Goal: Ask a question

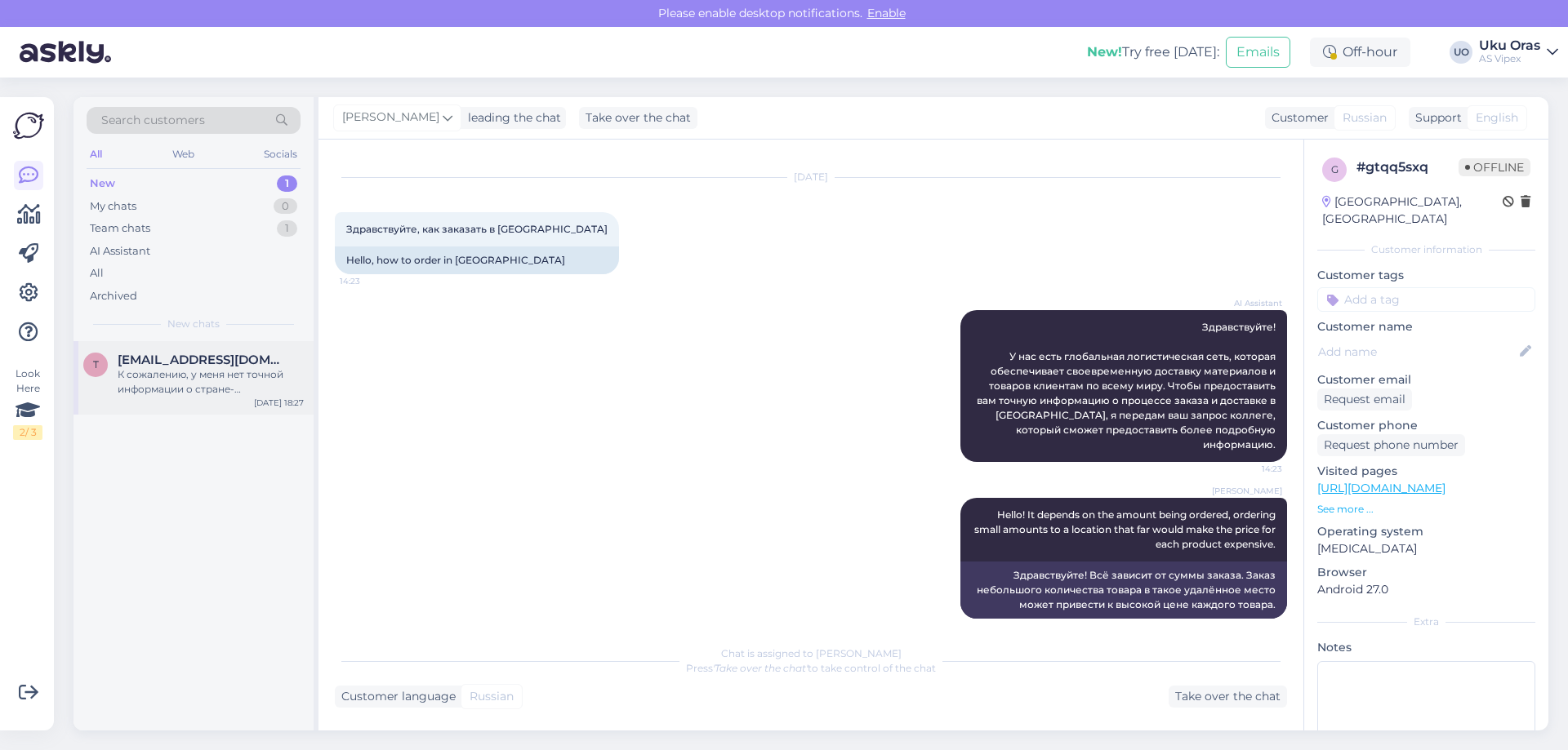
click at [199, 380] on div "К сожалению, у меня нет точной информации о стране-производителе смесителей Har…" at bounding box center [210, 382] width 186 height 30
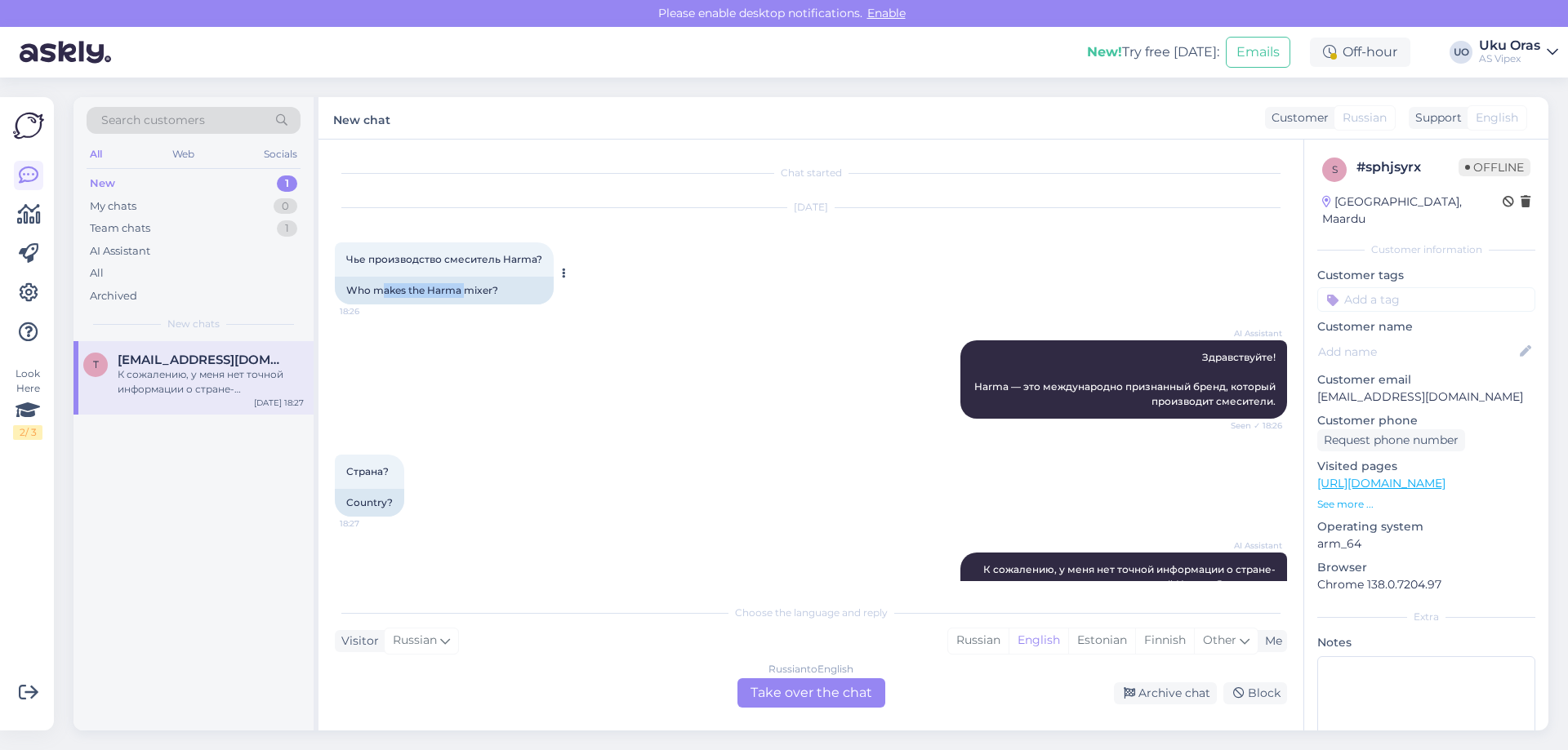
drag, startPoint x: 383, startPoint y: 292, endPoint x: 466, endPoint y: 288, distance: 83.1
click at [466, 288] on div "Who makes the Harma mixer?" at bounding box center [445, 290] width 219 height 28
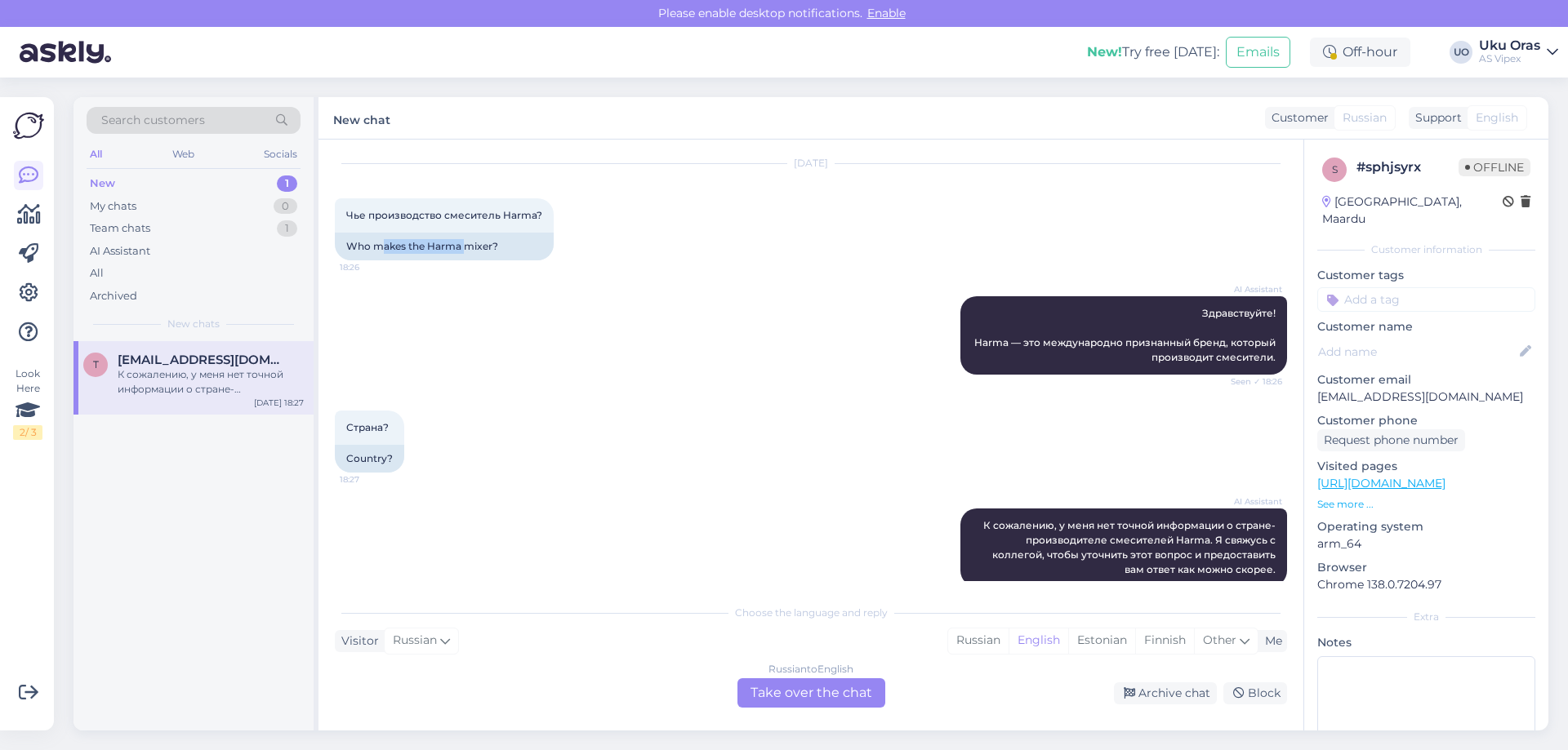
scroll to position [67, 0]
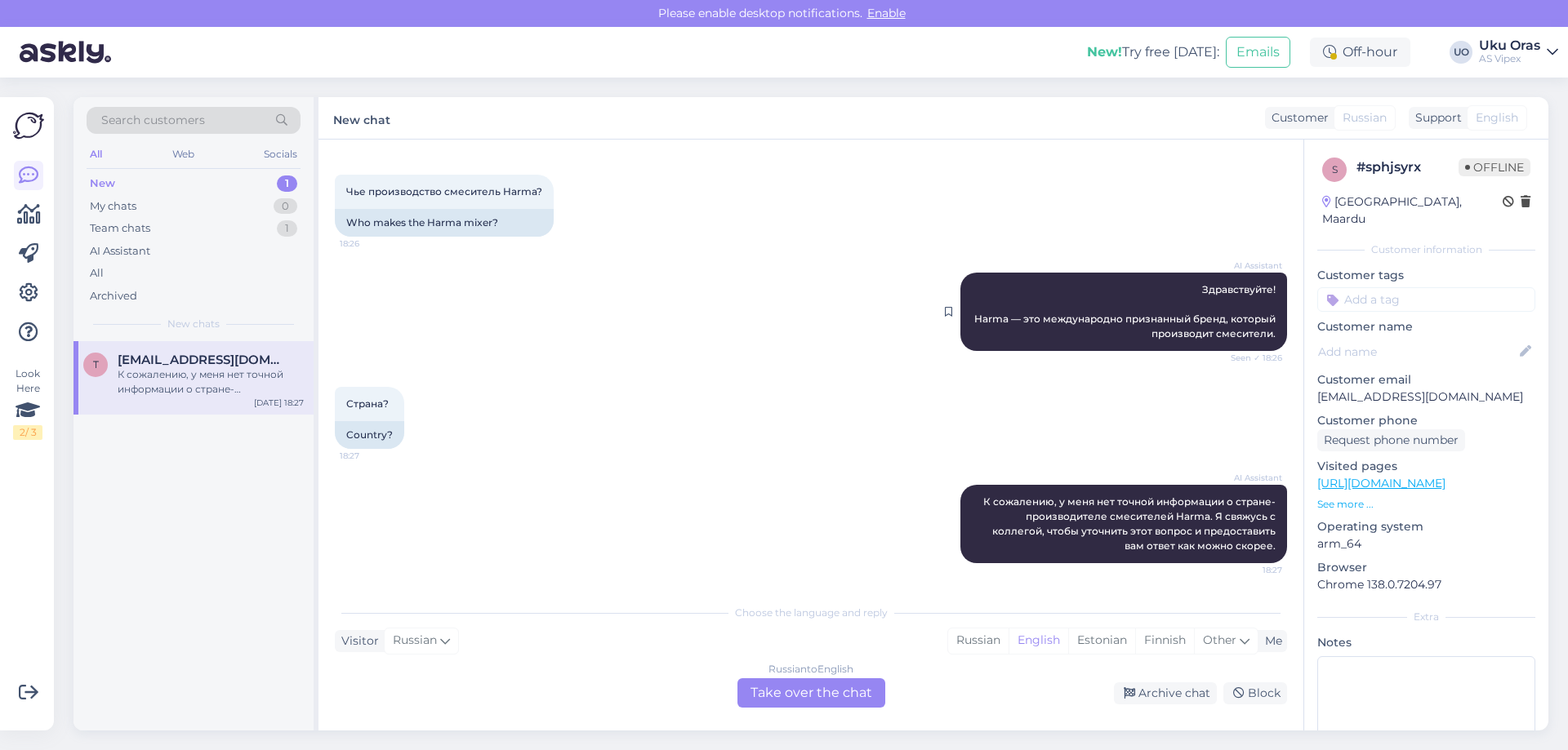
click at [1094, 326] on div "AI Assistant Здравствуйте! Harma — это международно признанный бренд, который п…" at bounding box center [1123, 311] width 326 height 78
click at [1137, 317] on span "Здравствуйте! Harma — это международно признанный бренд, который производит сме…" at bounding box center [1126, 311] width 304 height 57
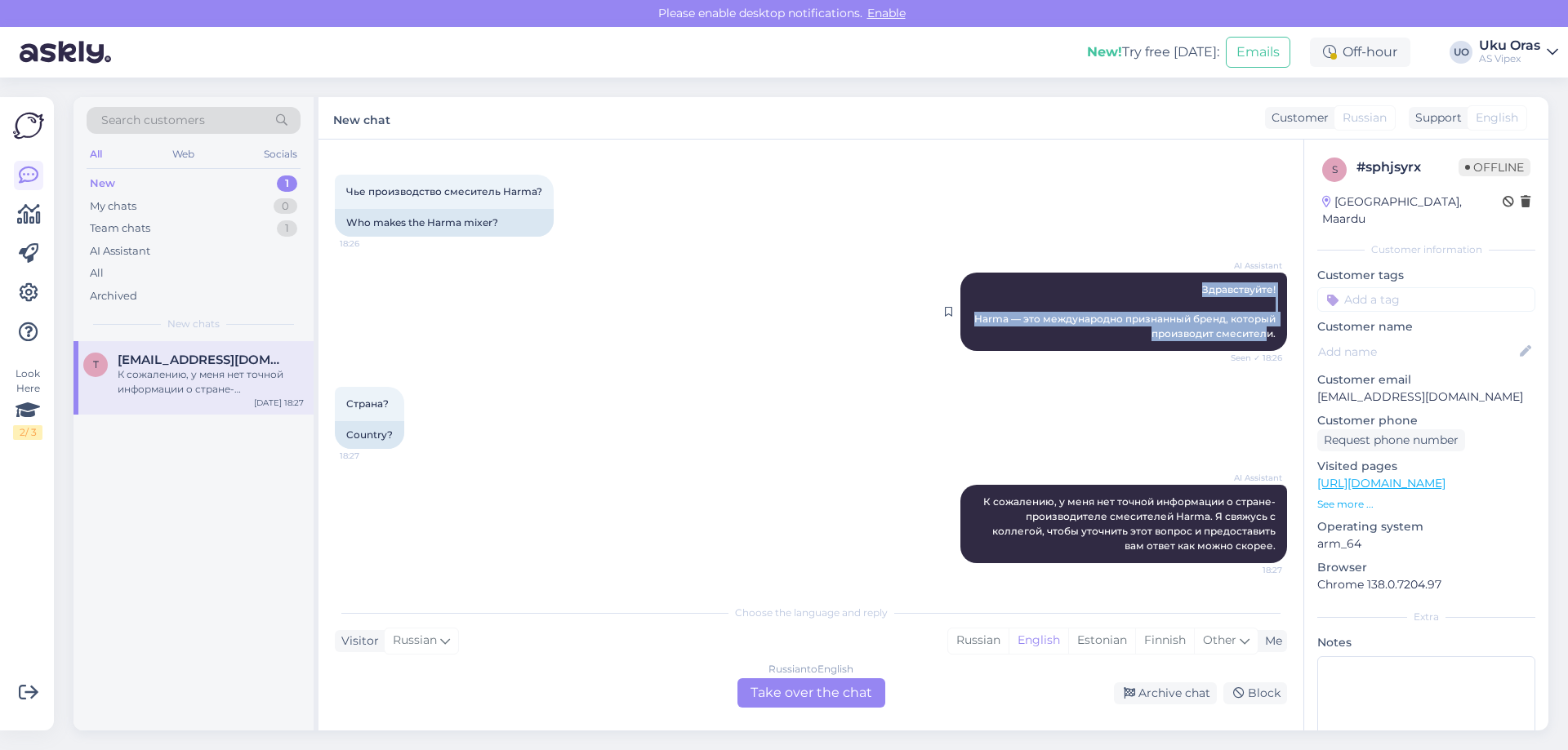
drag, startPoint x: 1183, startPoint y: 290, endPoint x: 1257, endPoint y: 339, distance: 88.8
click at [1257, 339] on div "AI Assistant Здравствуйте! Harma — это международно признанный бренд, который п…" at bounding box center [1123, 311] width 326 height 78
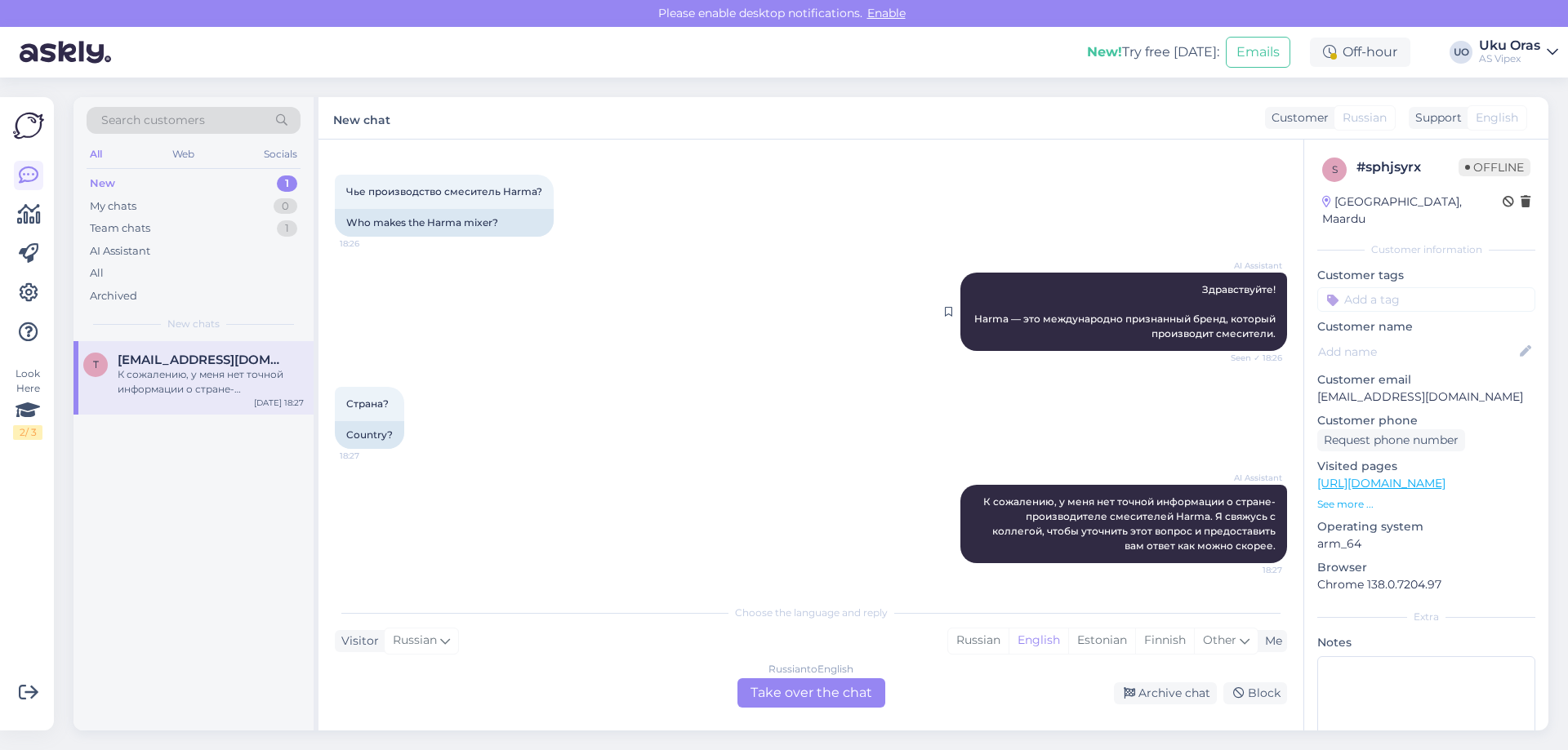
click at [1261, 332] on span "Здравствуйте! Harma — это международно признанный бренд, который производит сме…" at bounding box center [1126, 311] width 304 height 57
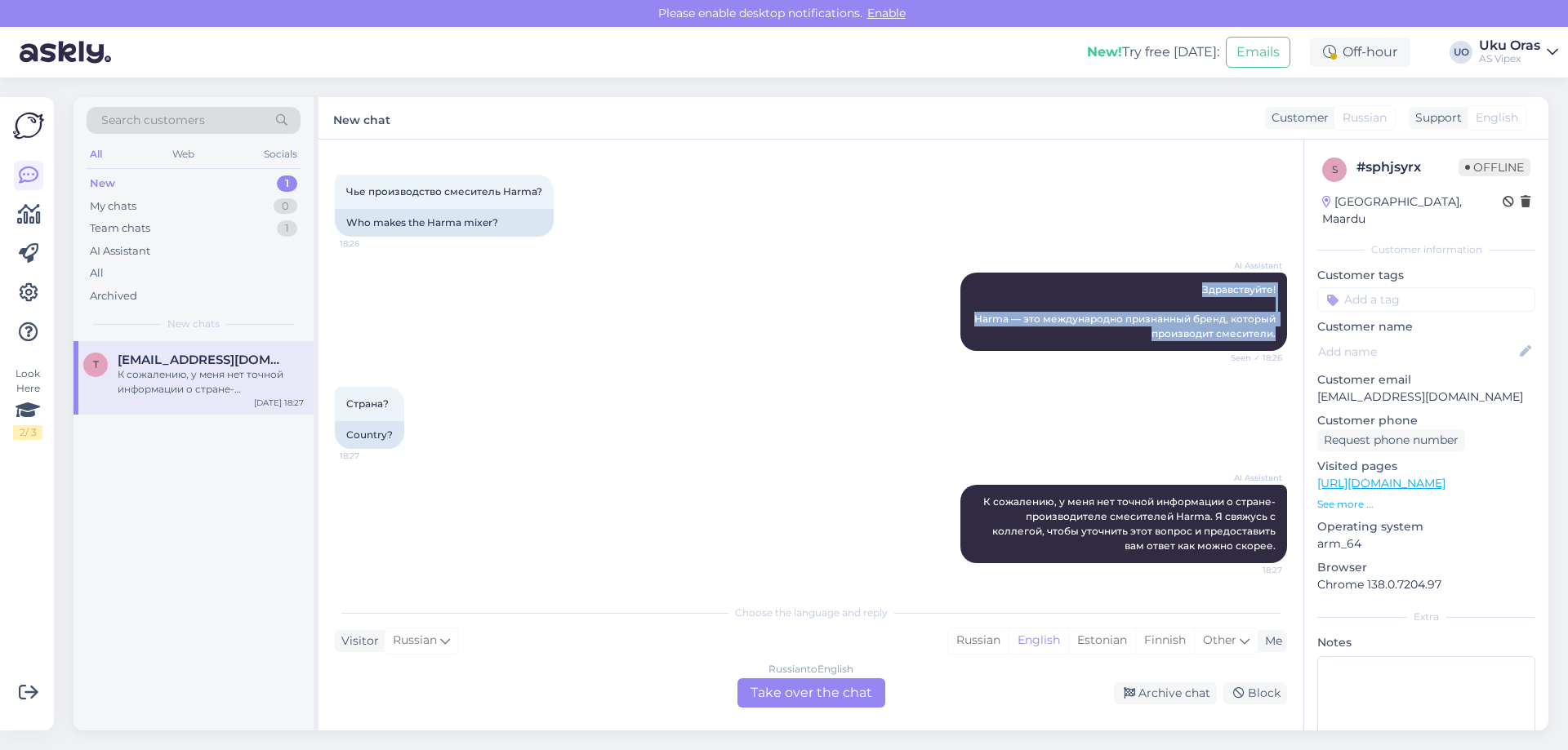
drag, startPoint x: 1168, startPoint y: 282, endPoint x: 1286, endPoint y: 342, distance: 132.4
click at [1286, 342] on div "Chat started [DATE] Чье производство смеситель Harma? 18:26 Who makes the Harma…" at bounding box center [819, 368] width 967 height 425
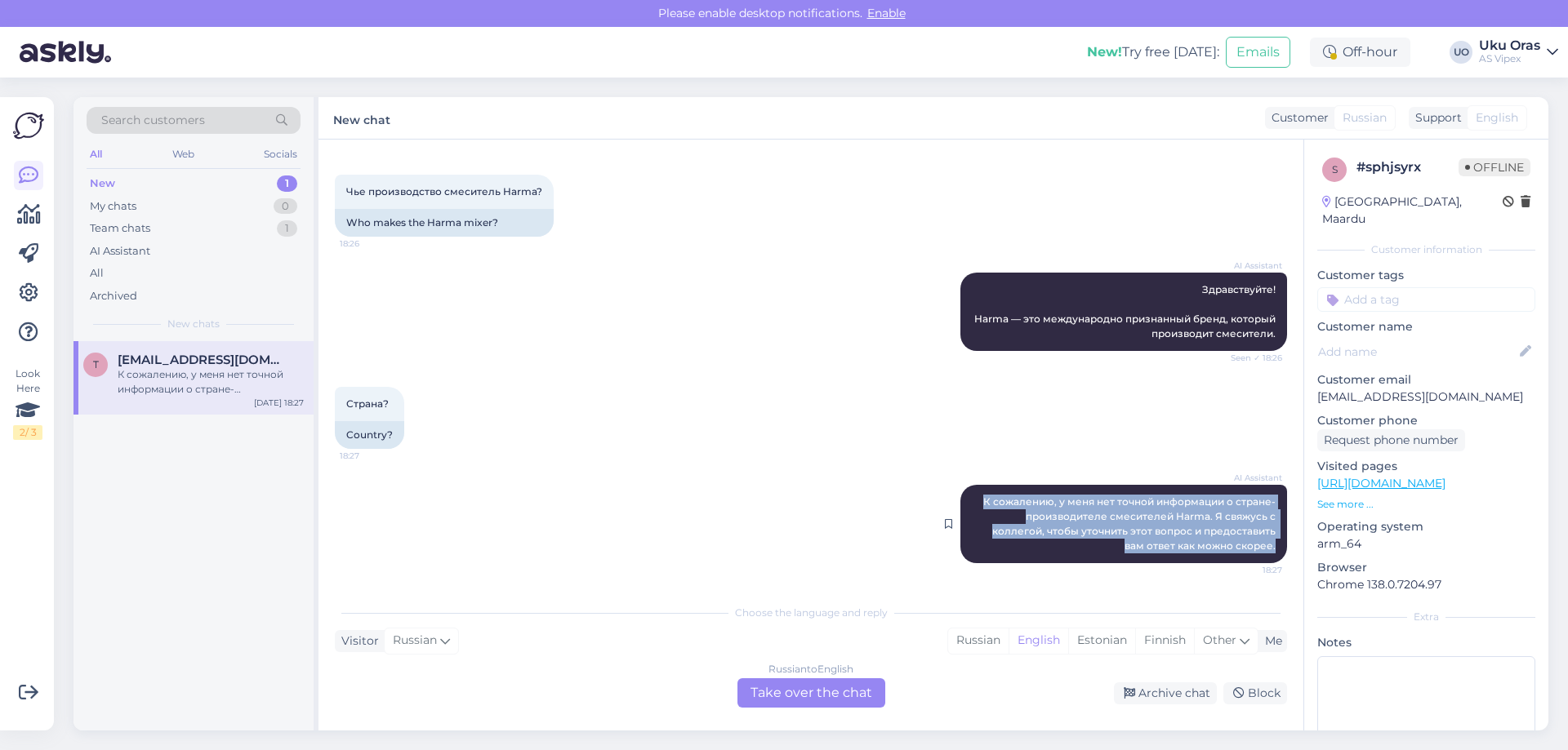
drag, startPoint x: 961, startPoint y: 499, endPoint x: 1268, endPoint y: 551, distance: 311.4
click at [1268, 551] on div "AI Assistant К сожалению, у меня нет точной информации о стране-производителе с…" at bounding box center [1123, 524] width 326 height 78
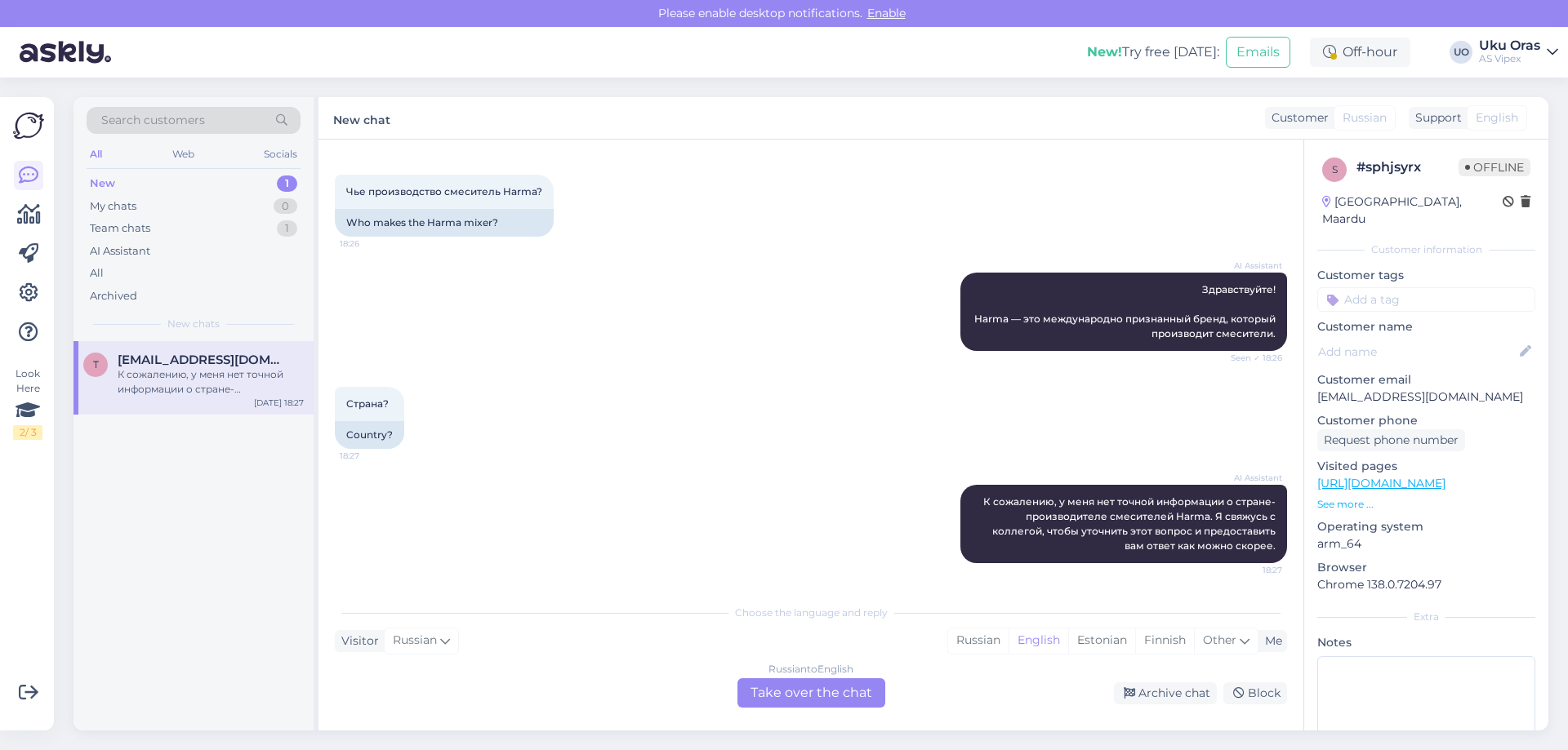
click at [862, 406] on div "Страна? 18:27 Country?" at bounding box center [811, 418] width 952 height 98
click at [1325, 388] on p "[EMAIL_ADDRESS][DOMAIN_NAME]" at bounding box center [1426, 396] width 218 height 17
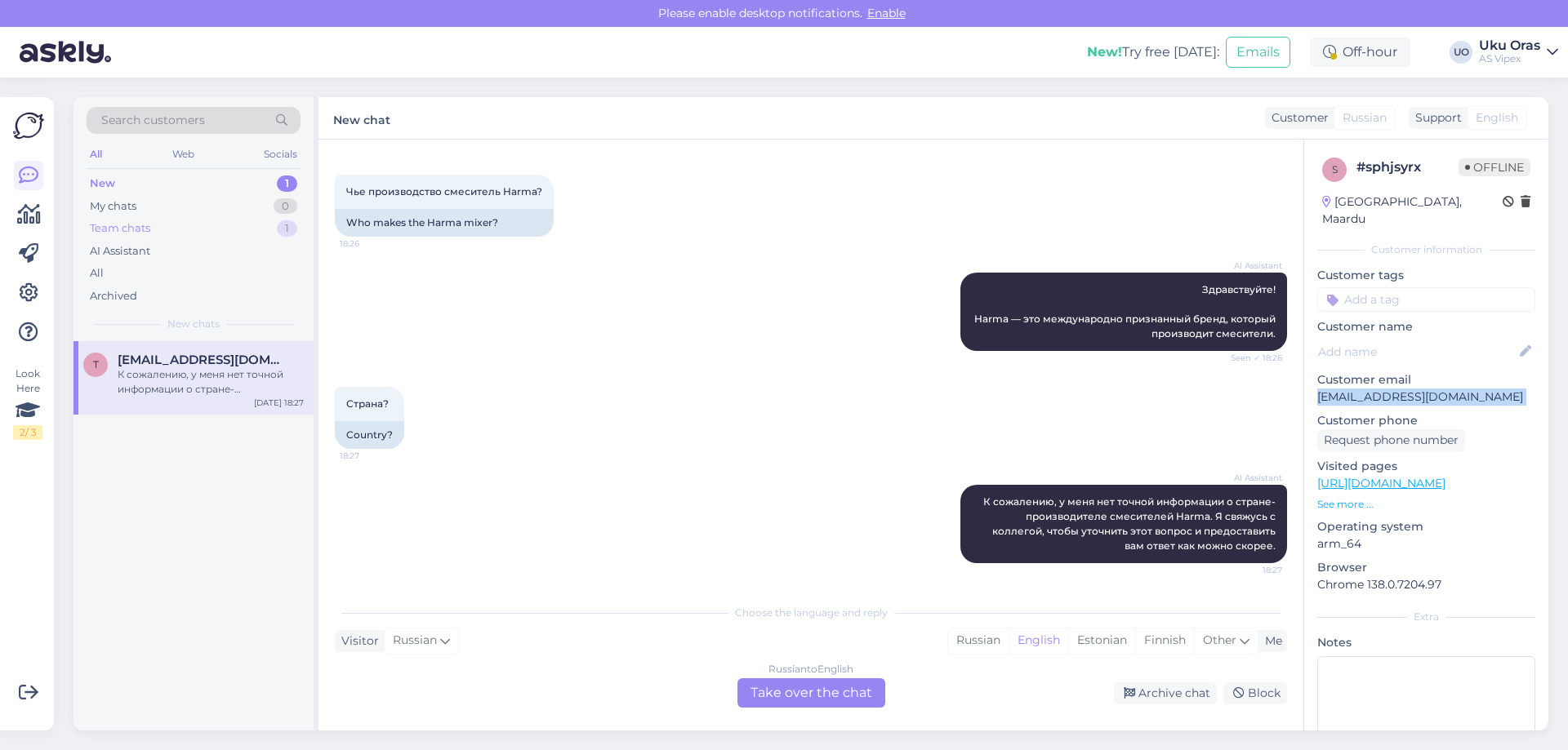
click at [174, 229] on div "Team chats 1" at bounding box center [193, 228] width 214 height 22
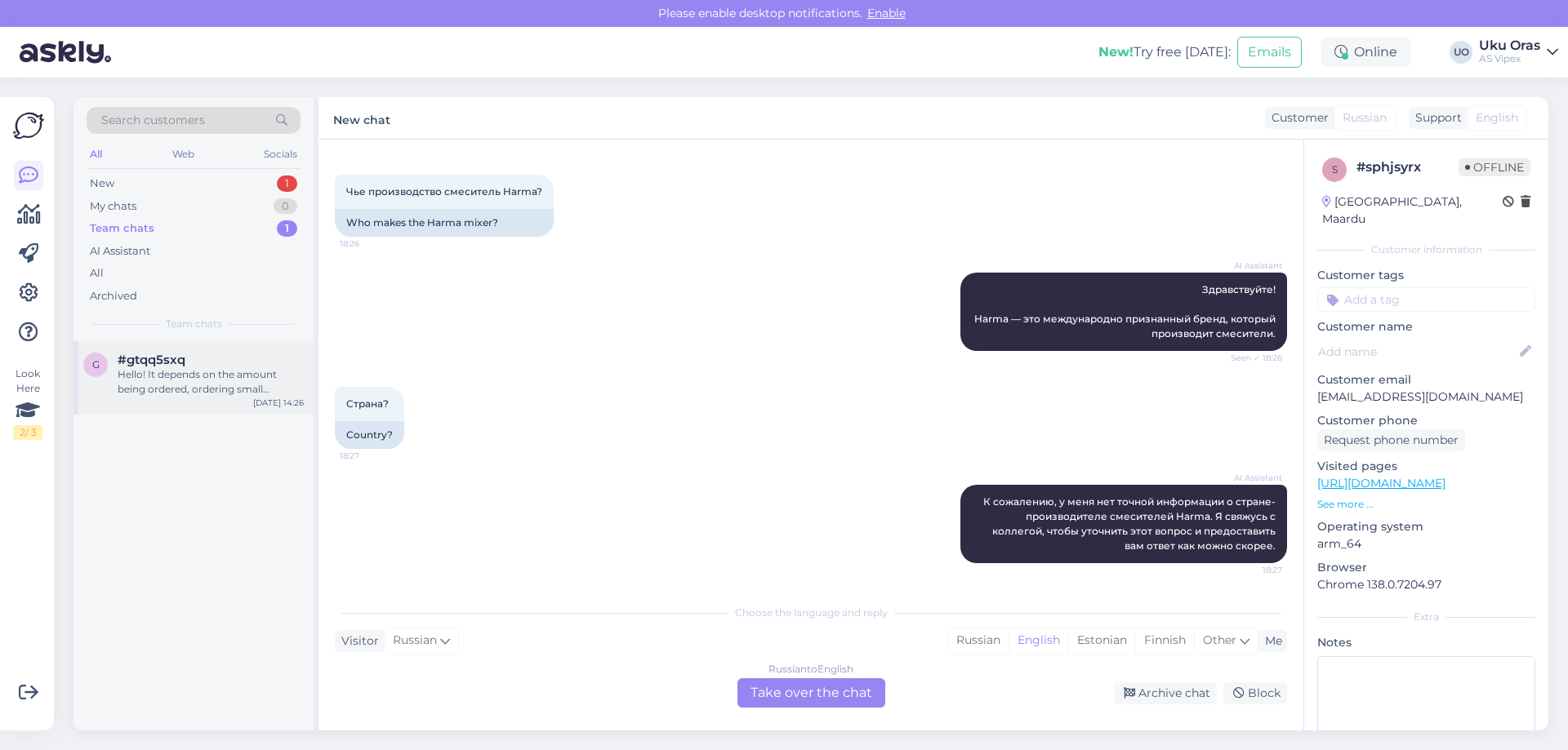
click at [170, 352] on div "g #gtqq5sxq Hello! It depends on the amount being ordered, ordering small amoun…" at bounding box center [193, 378] width 240 height 74
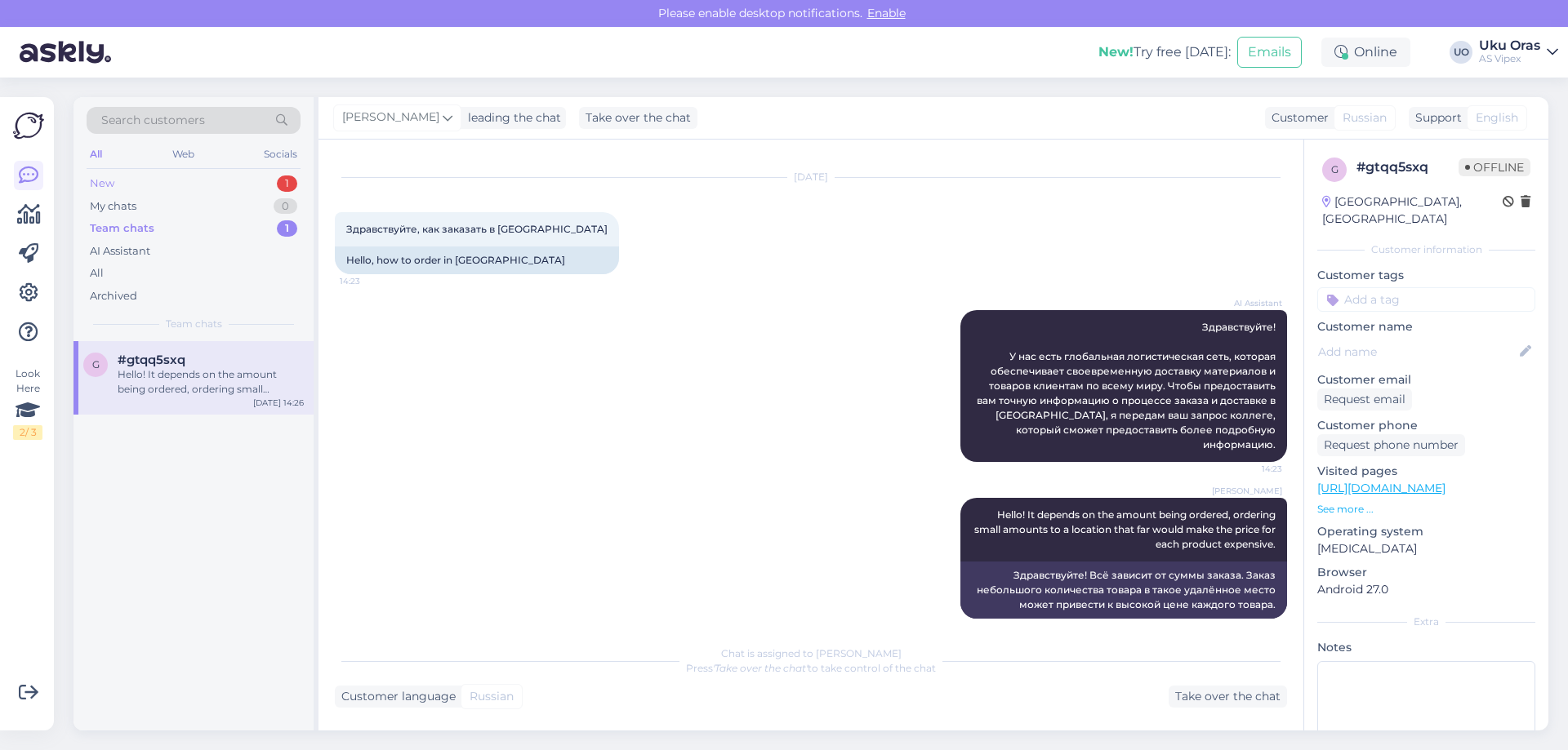
click at [181, 182] on div "New 1" at bounding box center [193, 183] width 214 height 22
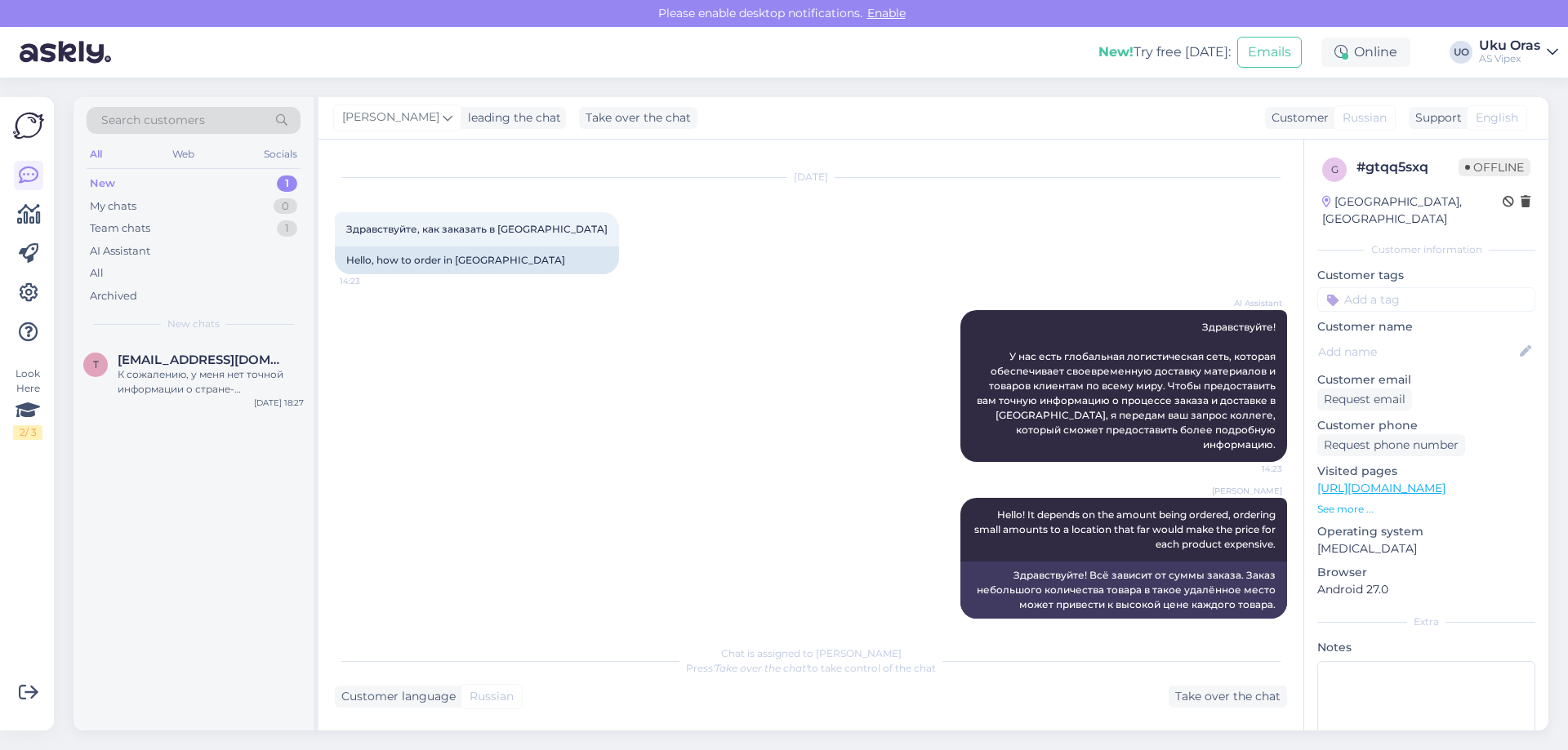
click at [992, 256] on div "[DATE] Здравствуйте, как заказать в [GEOGRAPHIC_DATA] 14:23 Hello, how to order…" at bounding box center [811, 225] width 952 height 132
